Goal: Information Seeking & Learning: Compare options

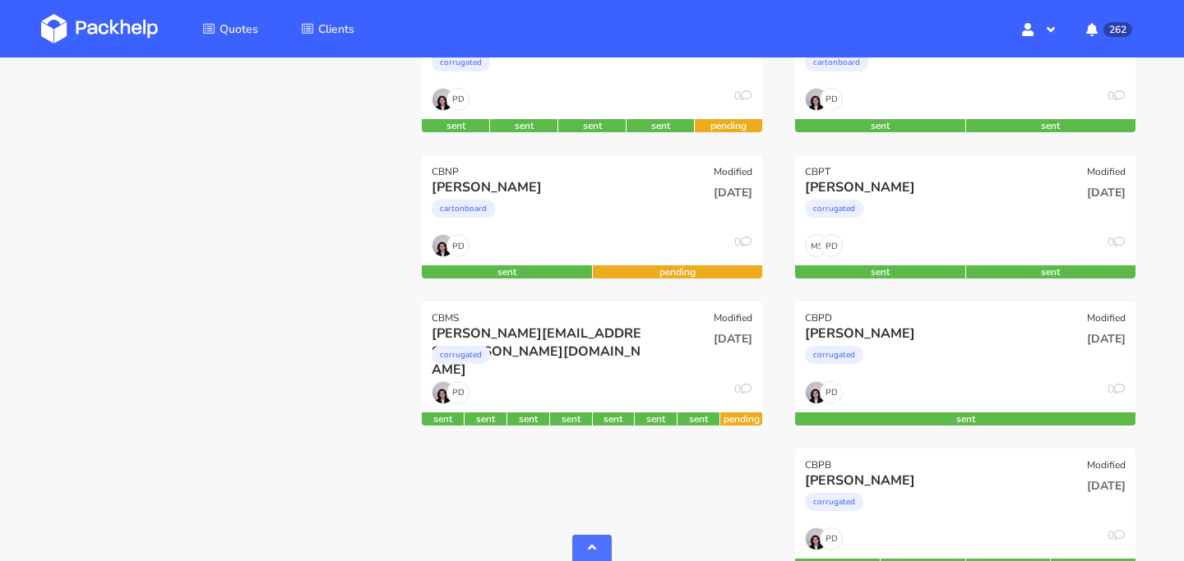
scroll to position [445, 0]
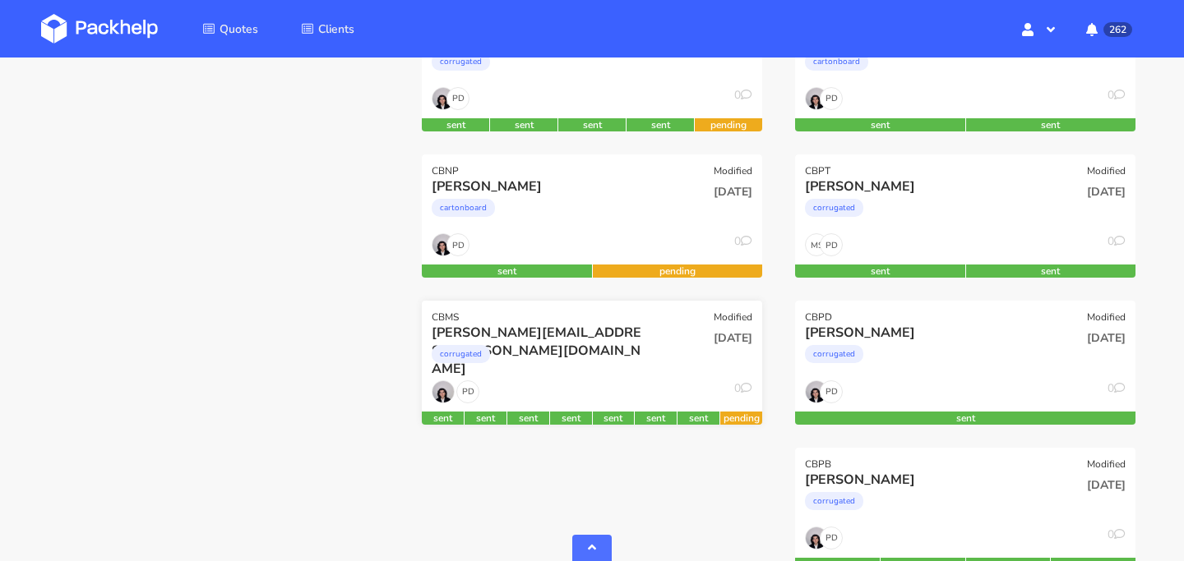
click at [632, 370] on div "corrugated" at bounding box center [540, 358] width 218 height 33
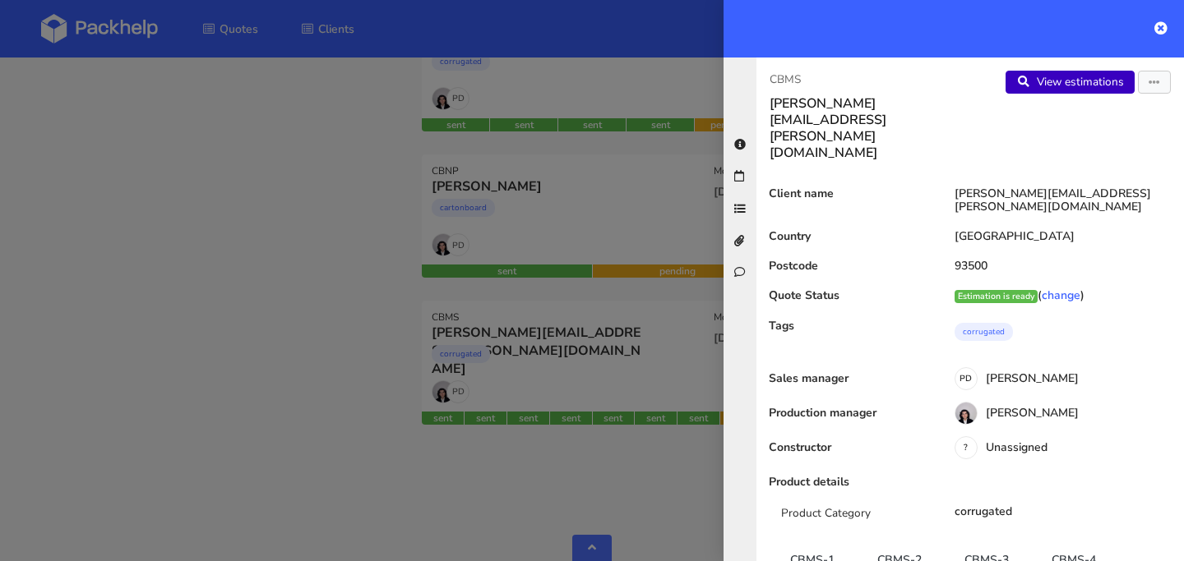
click at [1090, 84] on link "View estimations" at bounding box center [1069, 82] width 129 height 23
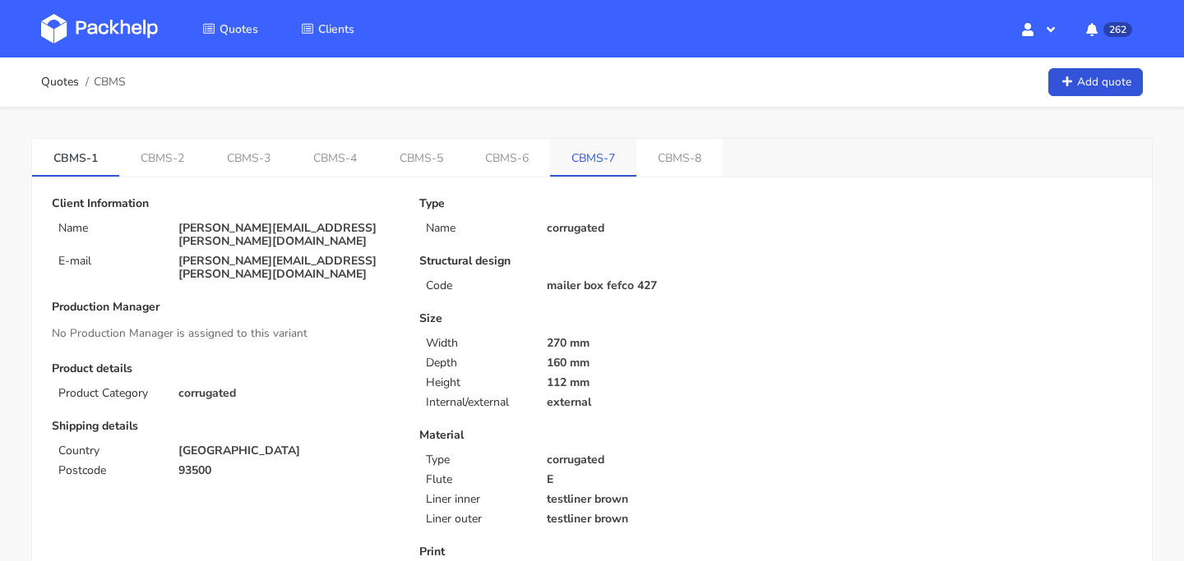
click at [576, 164] on link "CBMS-7" at bounding box center [593, 157] width 86 height 36
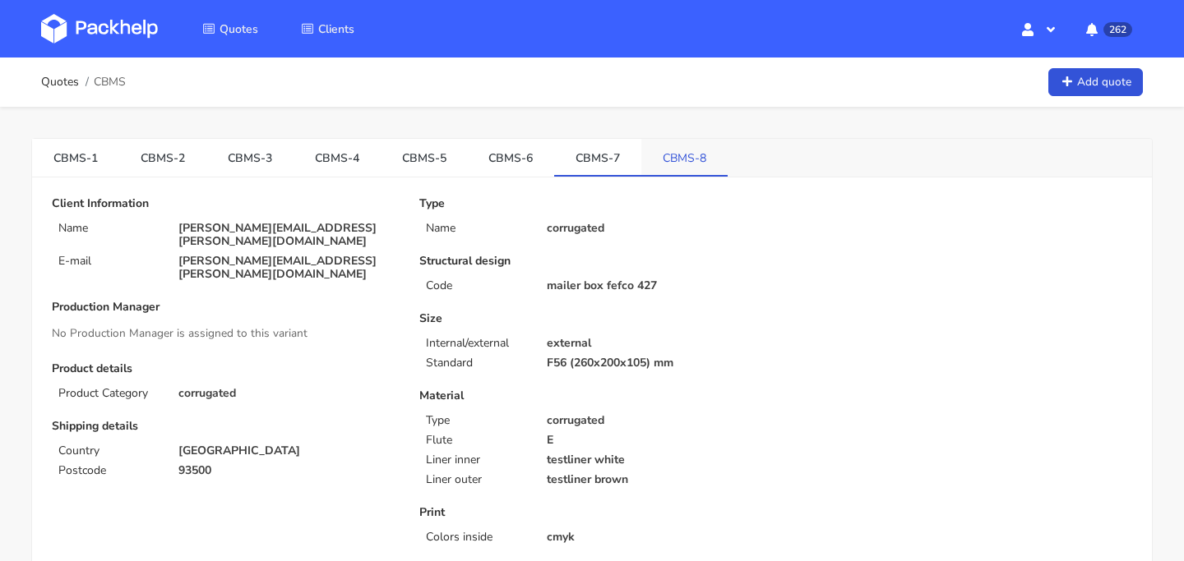
click at [657, 165] on link "CBMS-8" at bounding box center [684, 157] width 86 height 36
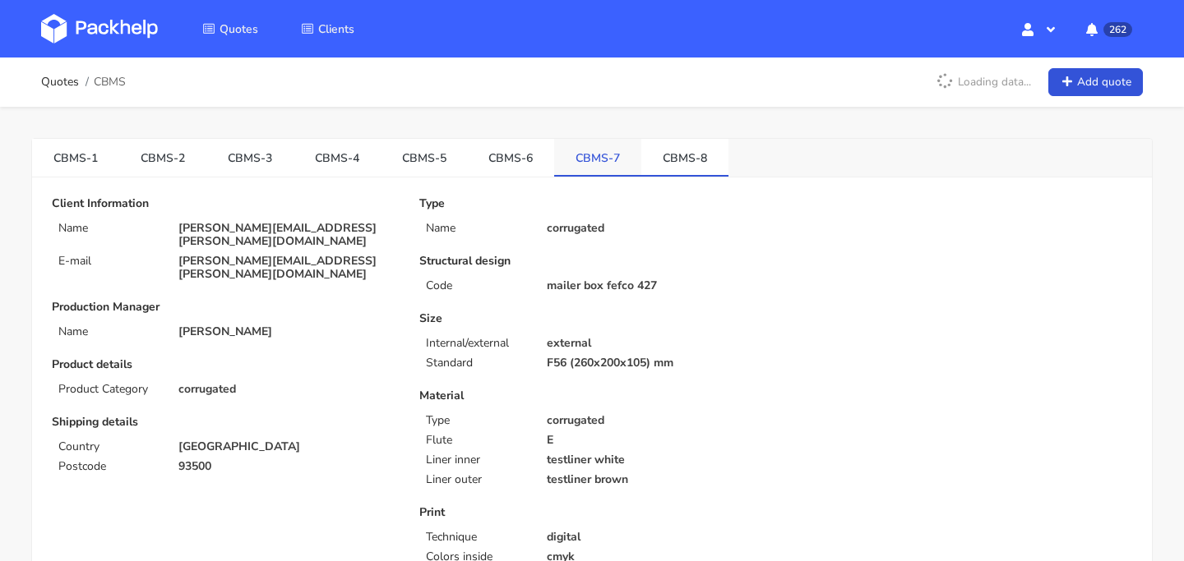
click at [606, 164] on link "CBMS-7" at bounding box center [597, 157] width 87 height 36
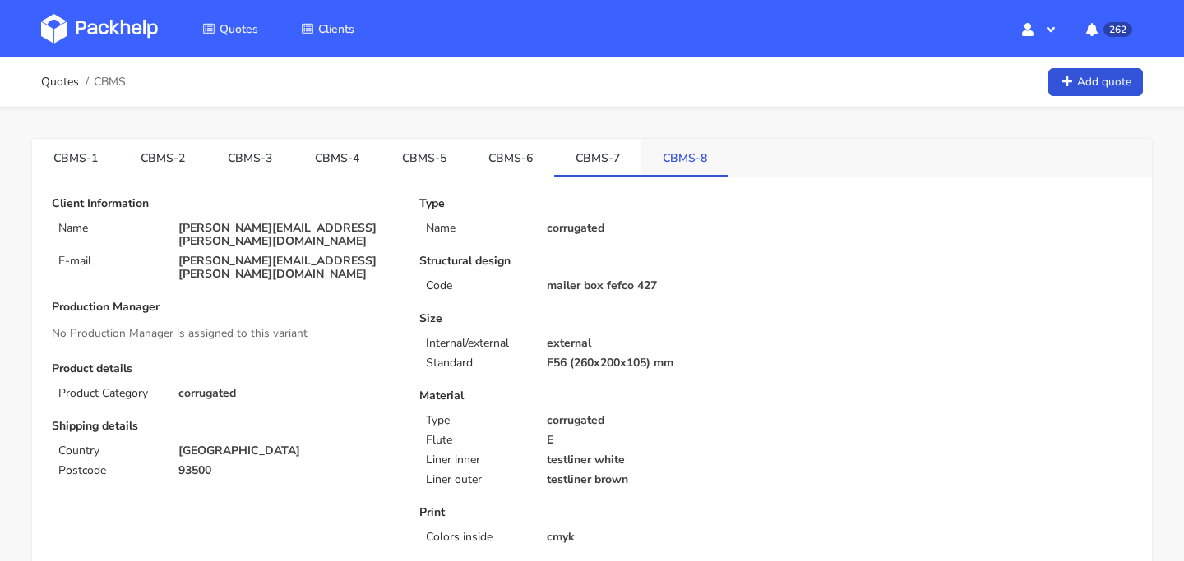
click at [676, 168] on link "CBMS-8" at bounding box center [684, 157] width 87 height 36
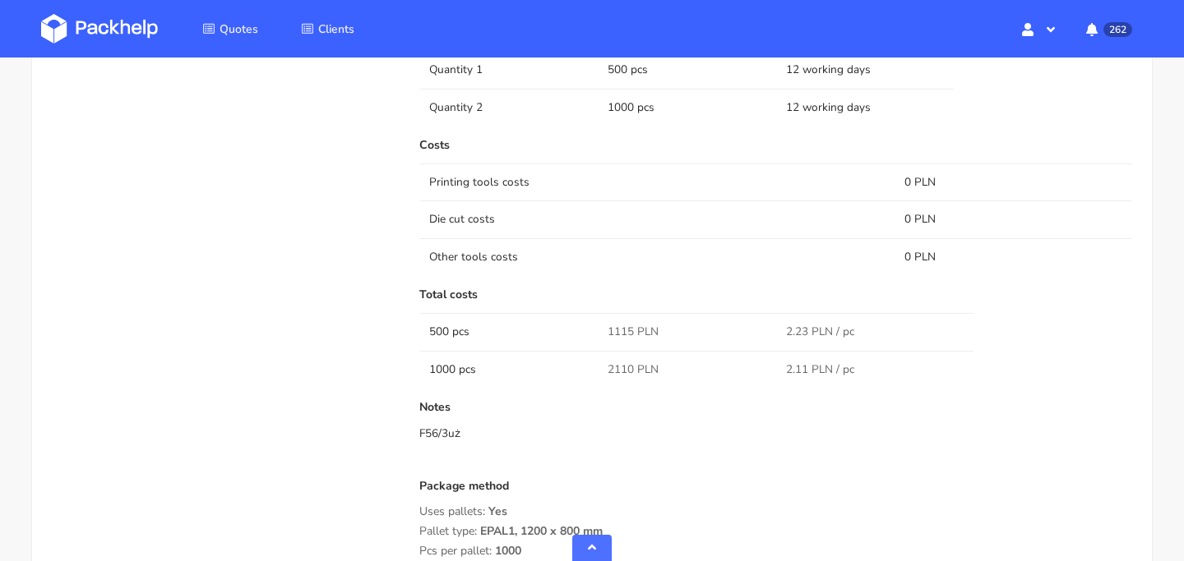
scroll to position [1111, 0]
click at [611, 372] on span "2110 PLN" at bounding box center [632, 371] width 51 height 16
copy span "2110"
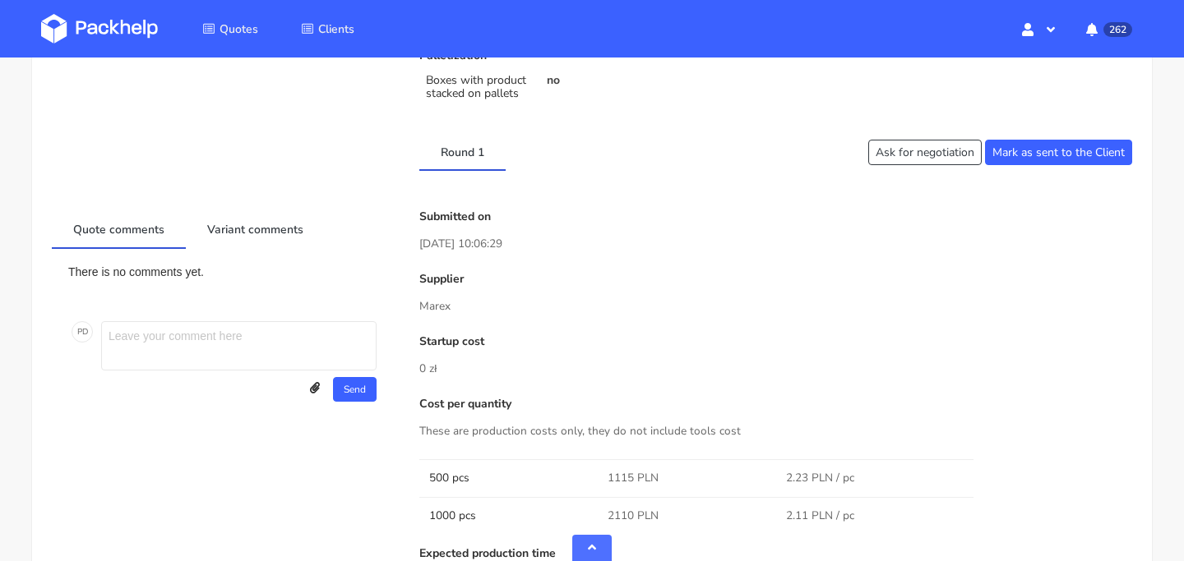
scroll to position [617, 0]
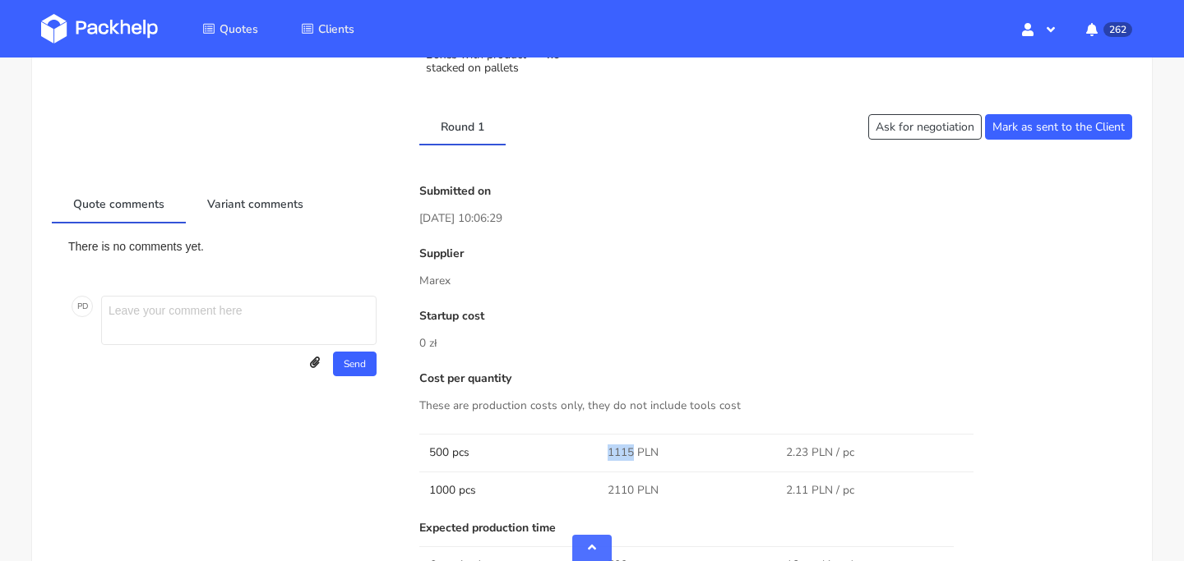
drag, startPoint x: 607, startPoint y: 456, endPoint x: 633, endPoint y: 457, distance: 25.5
click at [633, 457] on span "1115 PLN" at bounding box center [632, 453] width 51 height 16
copy span "1115"
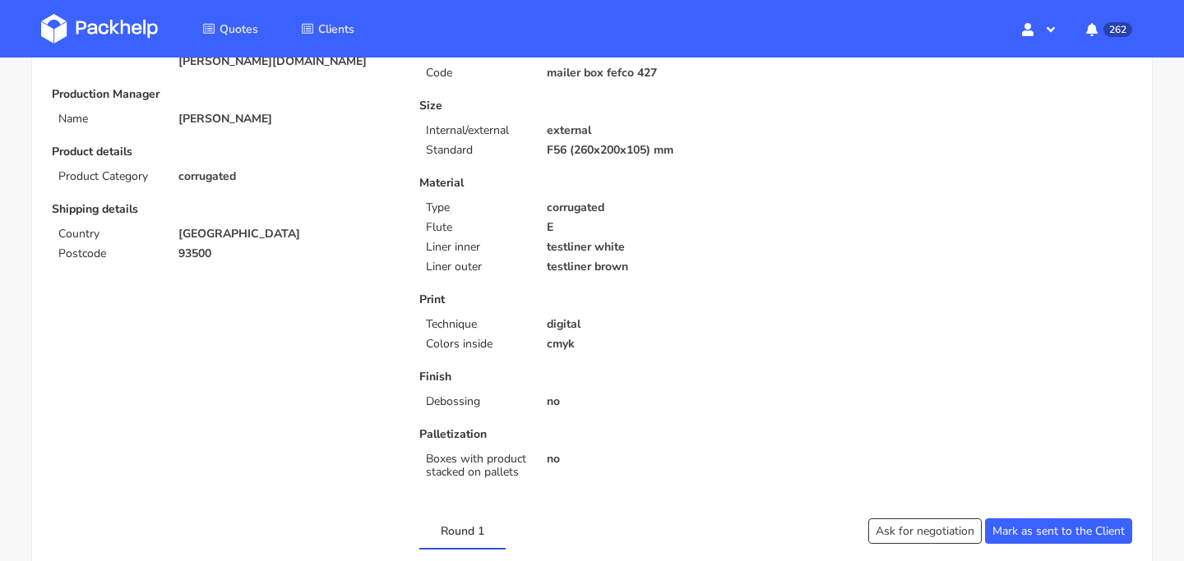
scroll to position [0, 0]
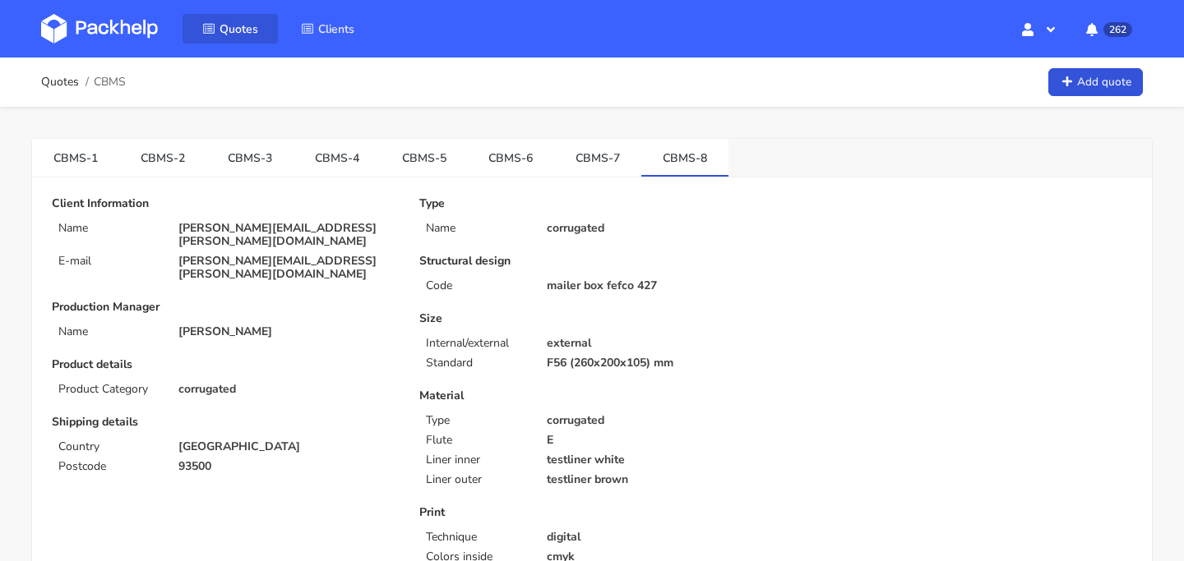
click at [233, 30] on span "Quotes" at bounding box center [238, 29] width 39 height 16
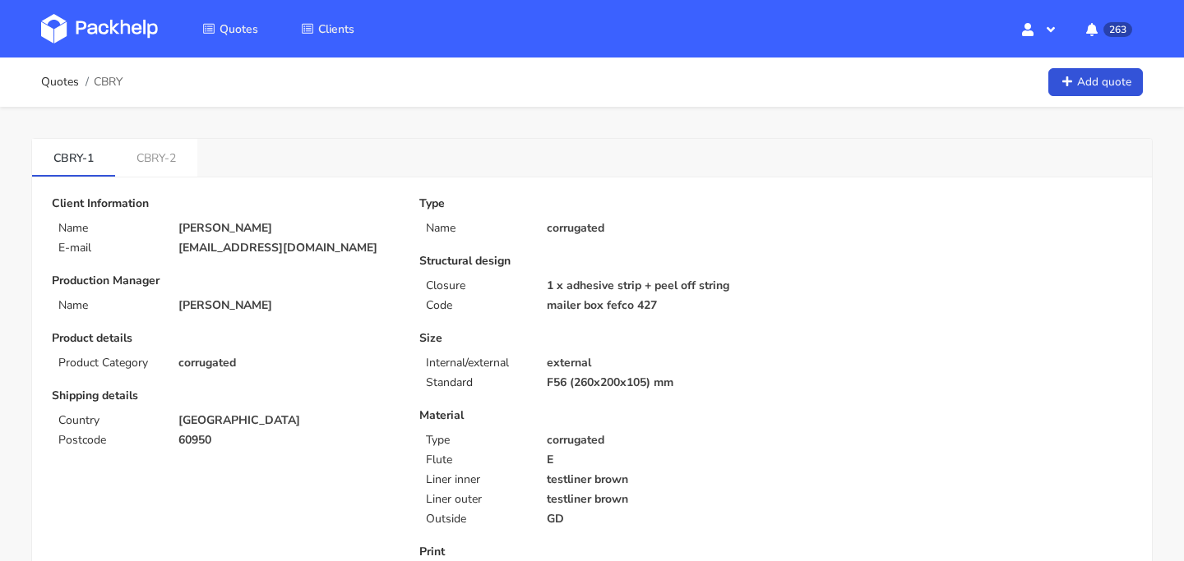
click at [169, 177] on div "CBRY-1 CBRY-2" at bounding box center [591, 158] width 1119 height 39
click at [161, 169] on link "CBRY-2" at bounding box center [156, 157] width 82 height 36
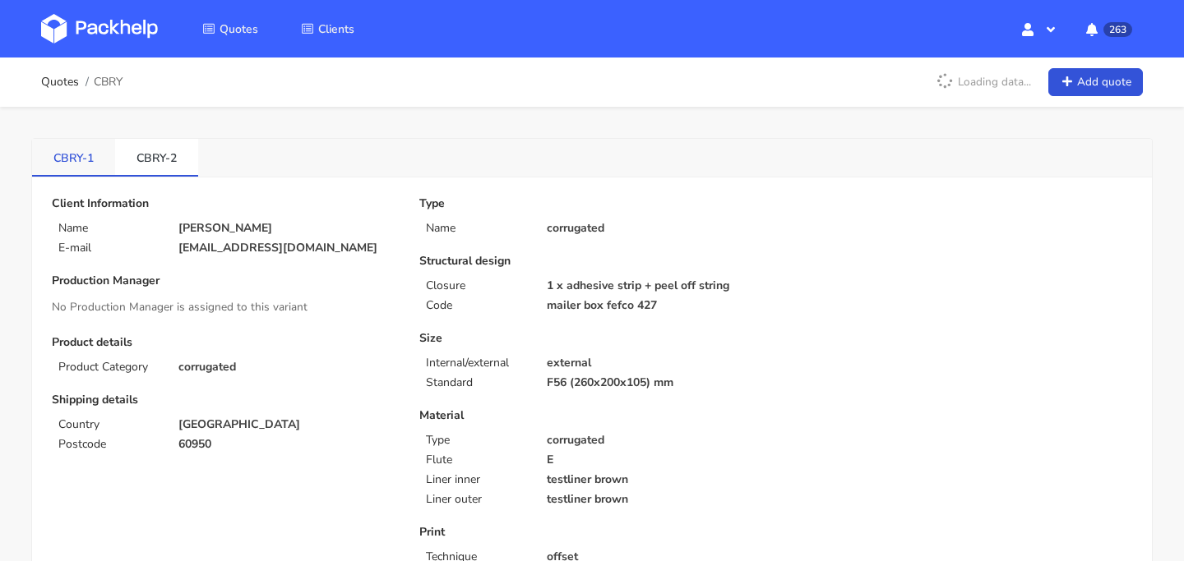
click at [95, 166] on link "CBRY-1" at bounding box center [73, 157] width 83 height 36
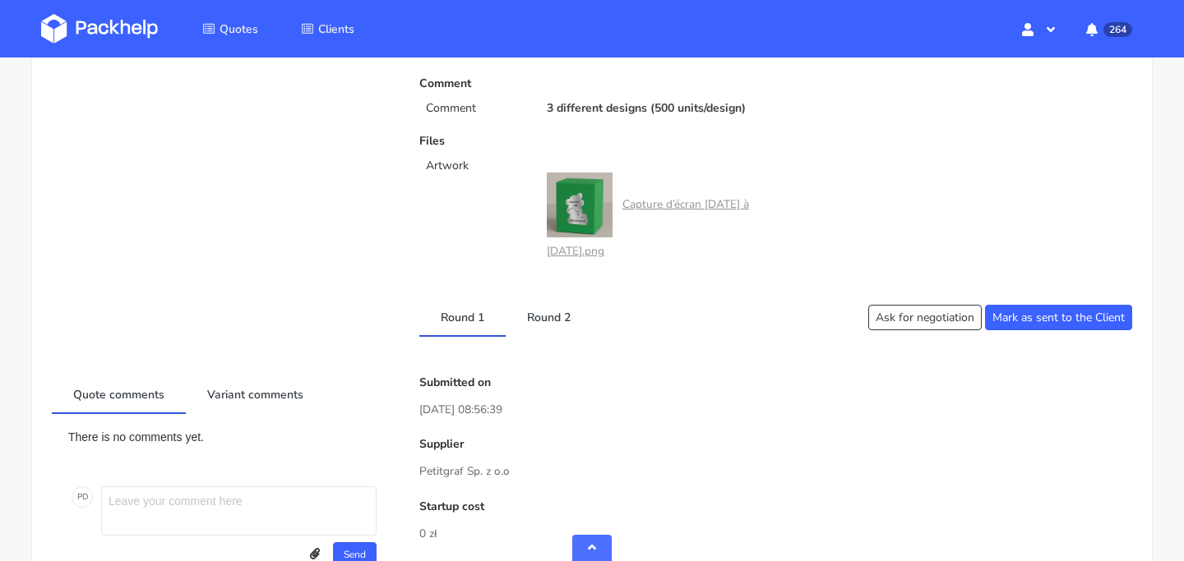
scroll to position [791, 0]
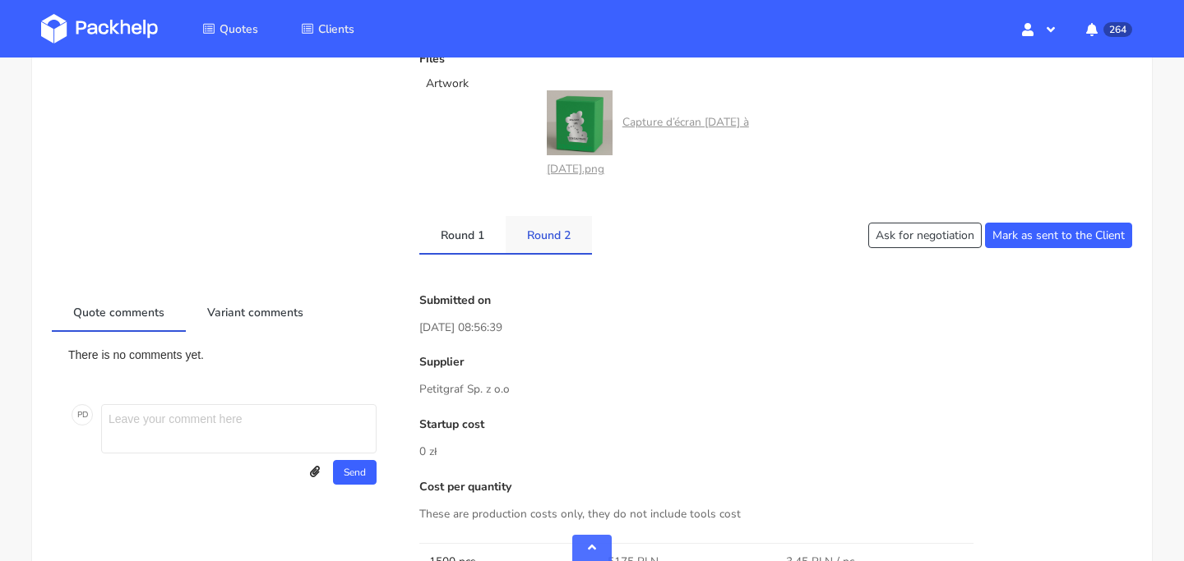
click at [551, 242] on link "Round 2" at bounding box center [548, 234] width 86 height 36
click at [472, 248] on link "Round 1" at bounding box center [462, 234] width 86 height 36
click at [537, 248] on link "Round 2" at bounding box center [548, 234] width 86 height 36
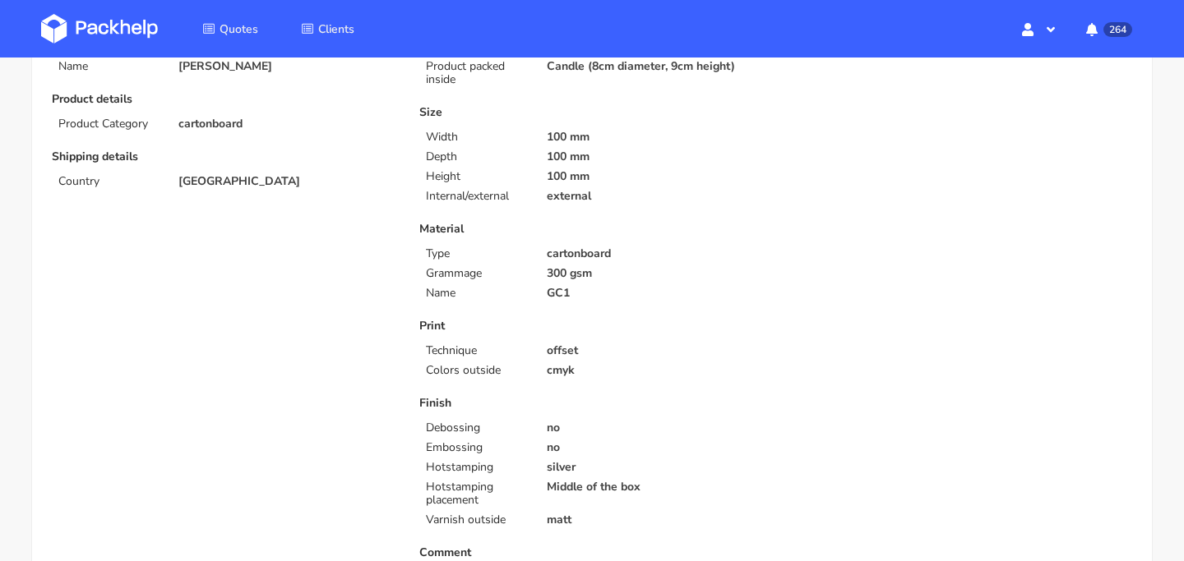
scroll to position [0, 0]
